Goal: Task Accomplishment & Management: Complete application form

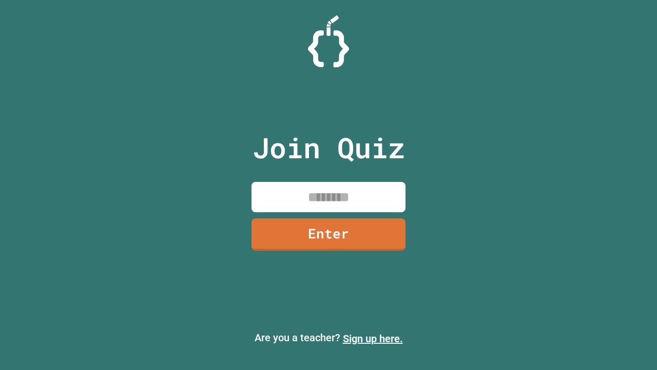
click at [373, 338] on link "Sign up here." at bounding box center [373, 338] width 60 height 12
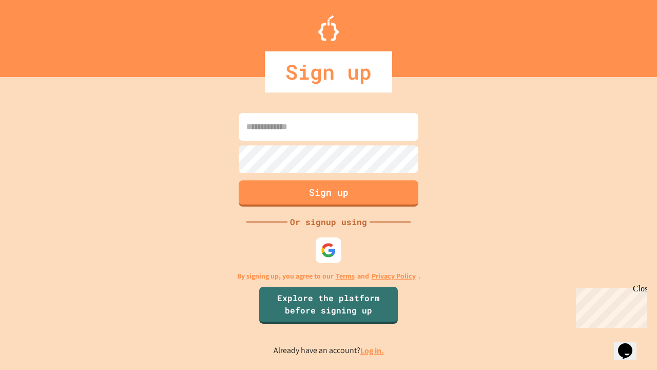
click at [373, 350] on link "Log in." at bounding box center [372, 350] width 24 height 11
